Goal: Transaction & Acquisition: Subscribe to service/newsletter

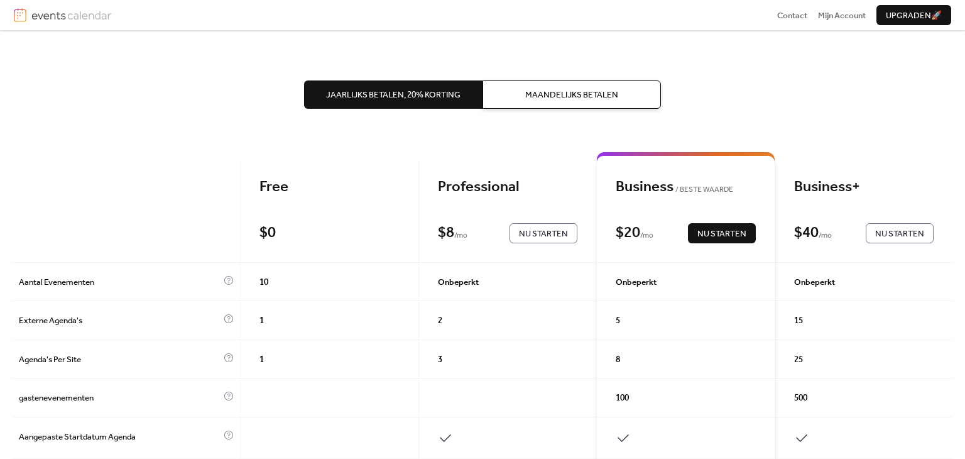
click at [326, 336] on div "1" at bounding box center [330, 320] width 178 height 38
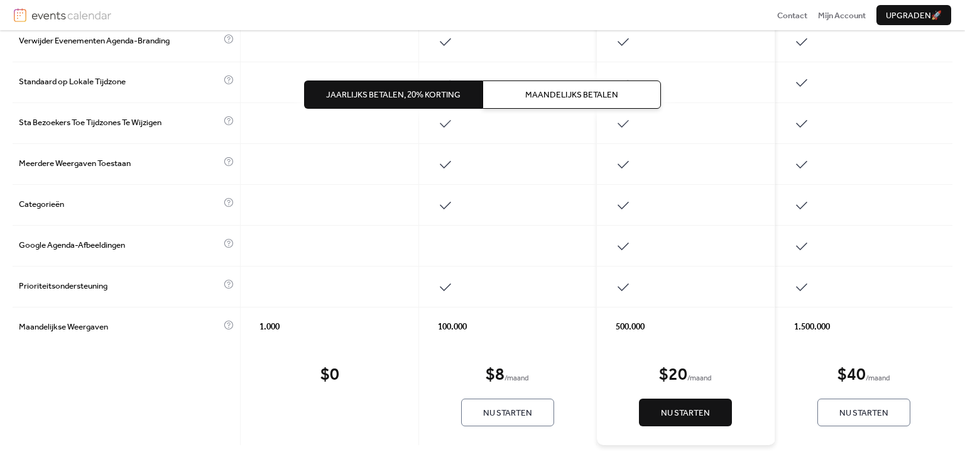
scroll to position [563, 0]
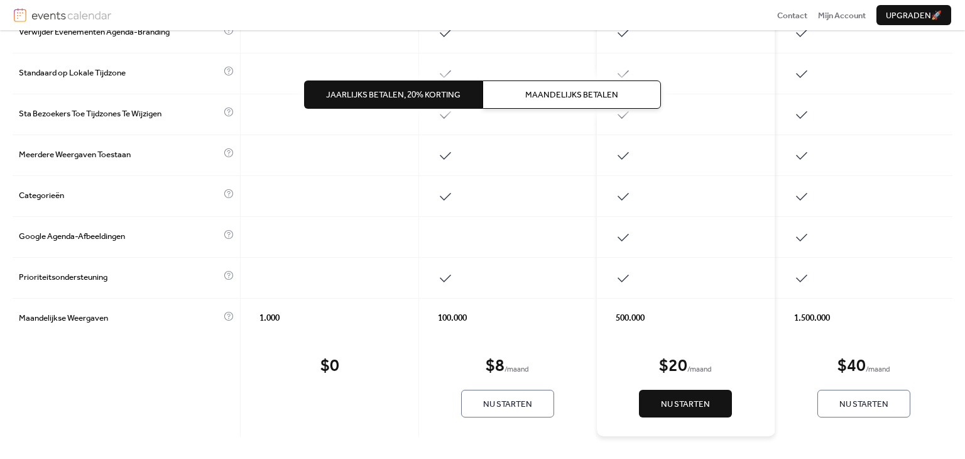
click at [510, 402] on span "Nu Starten" at bounding box center [507, 404] width 49 height 13
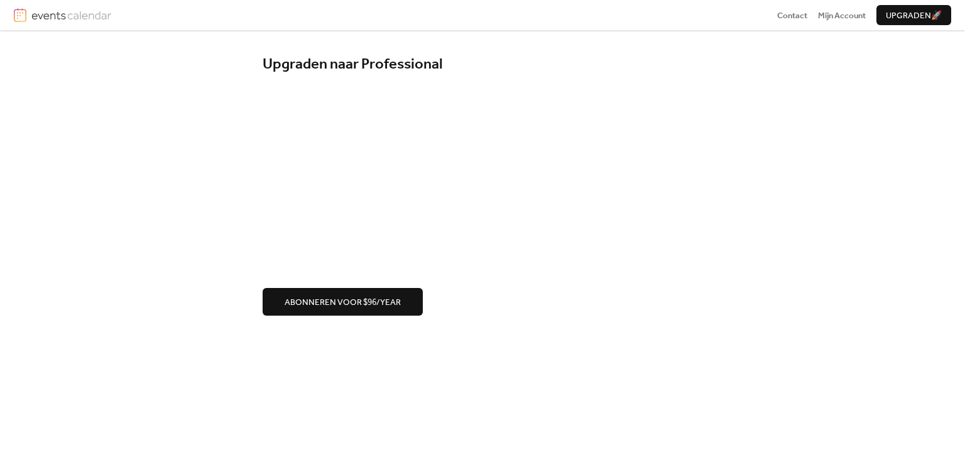
click at [390, 297] on span "Abonneren voor $96/year" at bounding box center [343, 302] width 116 height 13
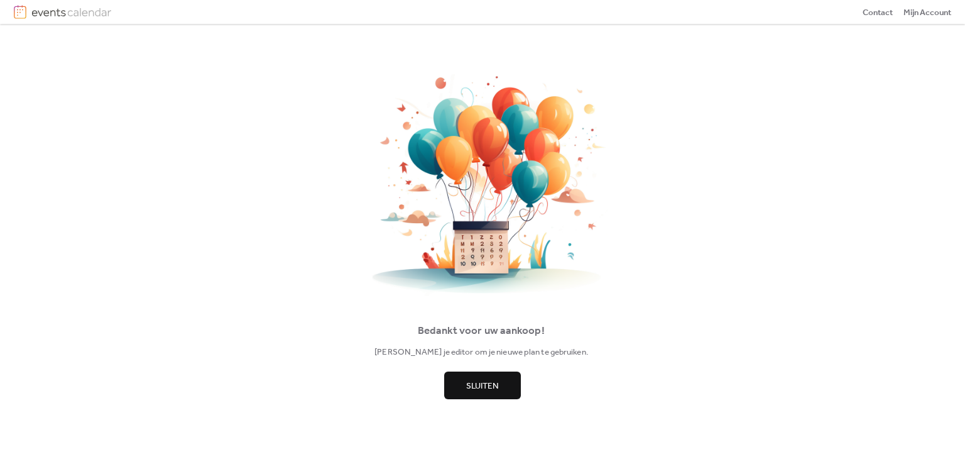
click at [461, 383] on button "Sluiten" at bounding box center [482, 385] width 77 height 28
